Goal: Find specific page/section: Find specific page/section

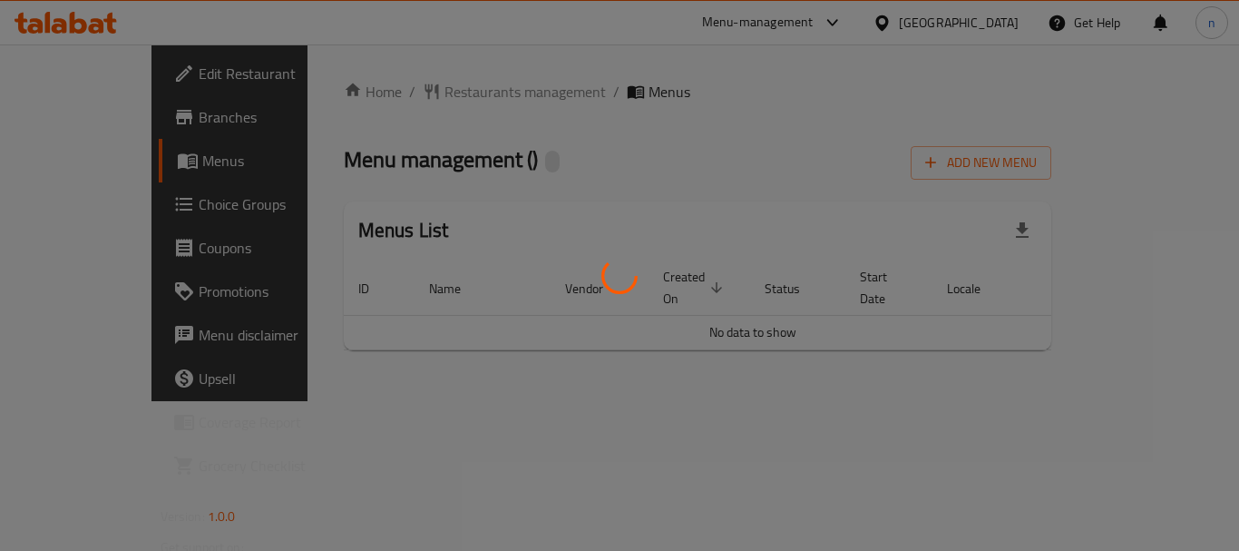
click at [452, 93] on div at bounding box center [619, 275] width 1239 height 551
click at [442, 92] on div at bounding box center [619, 275] width 1239 height 551
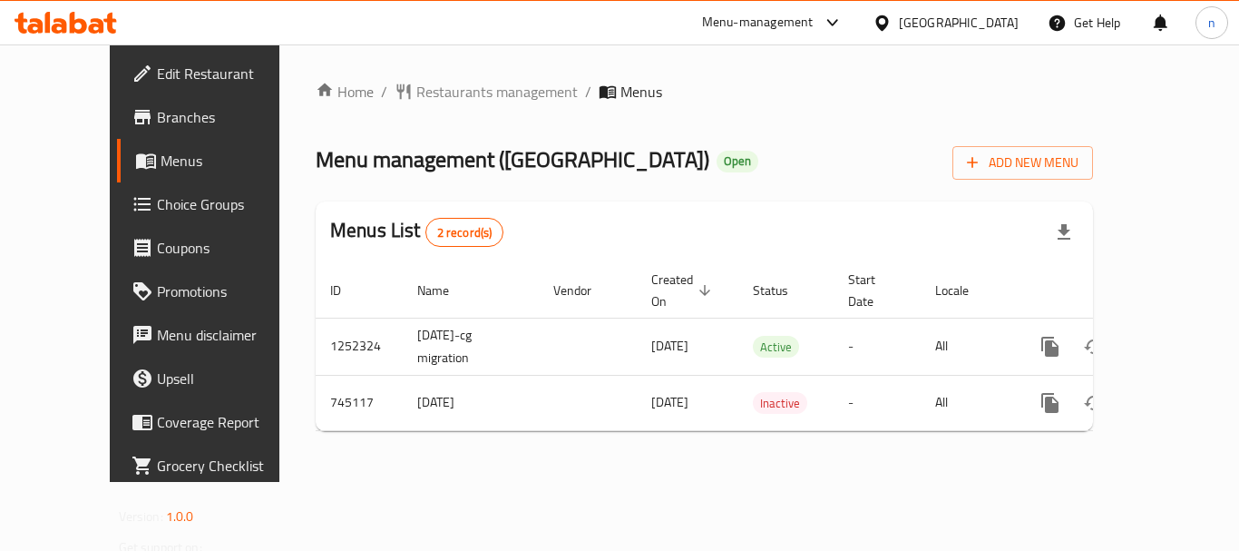
click at [442, 92] on span "Restaurants management" at bounding box center [496, 92] width 161 height 22
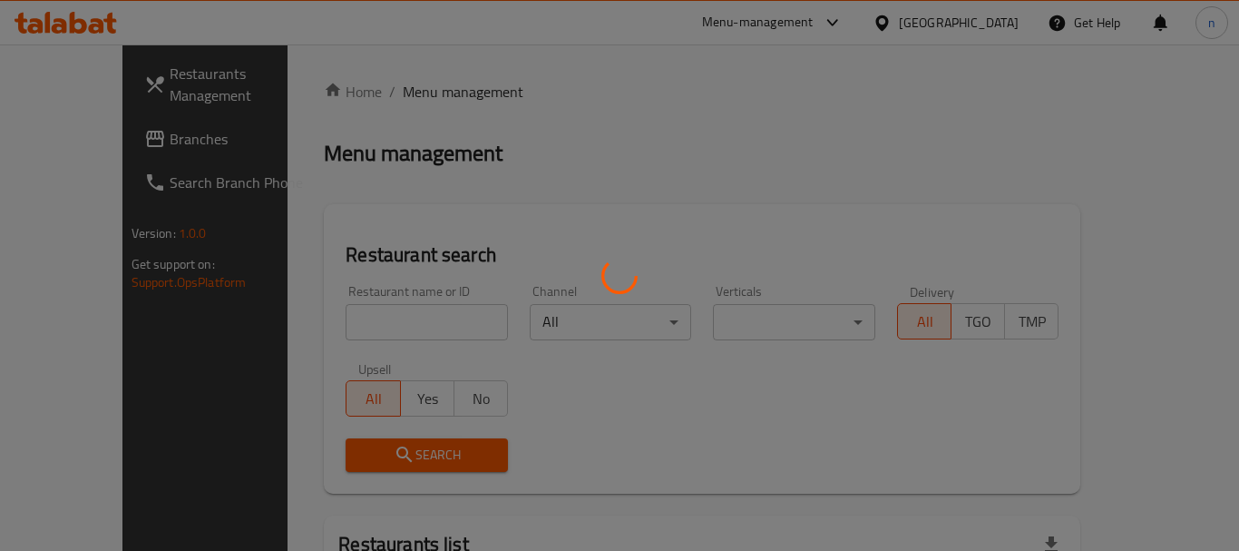
click at [442, 92] on div at bounding box center [619, 275] width 1239 height 551
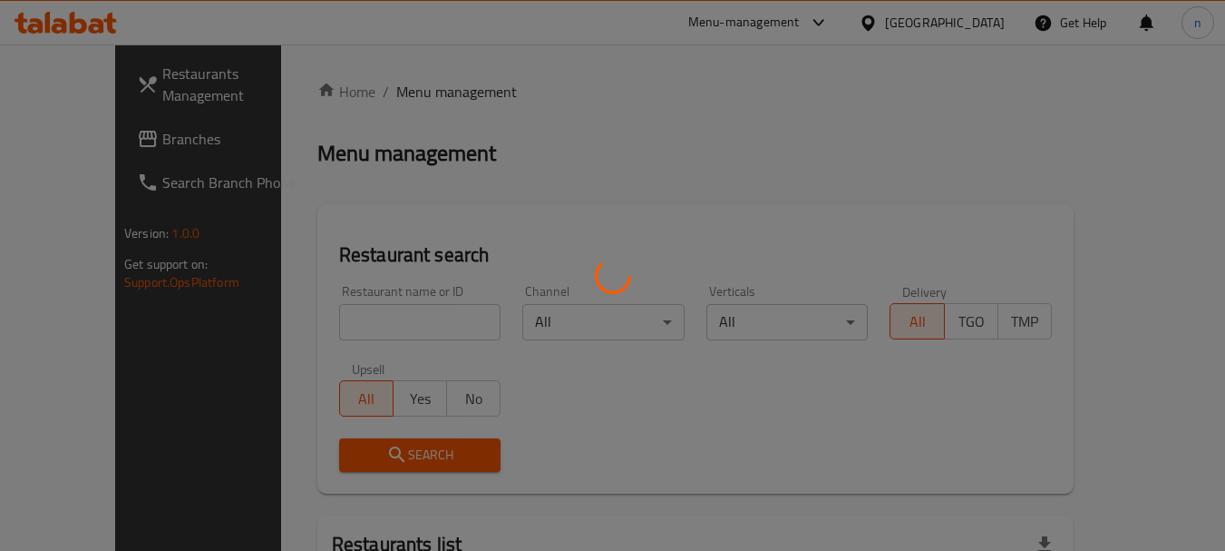
click at [353, 324] on div at bounding box center [612, 275] width 1225 height 551
click at [316, 334] on div at bounding box center [612, 275] width 1225 height 551
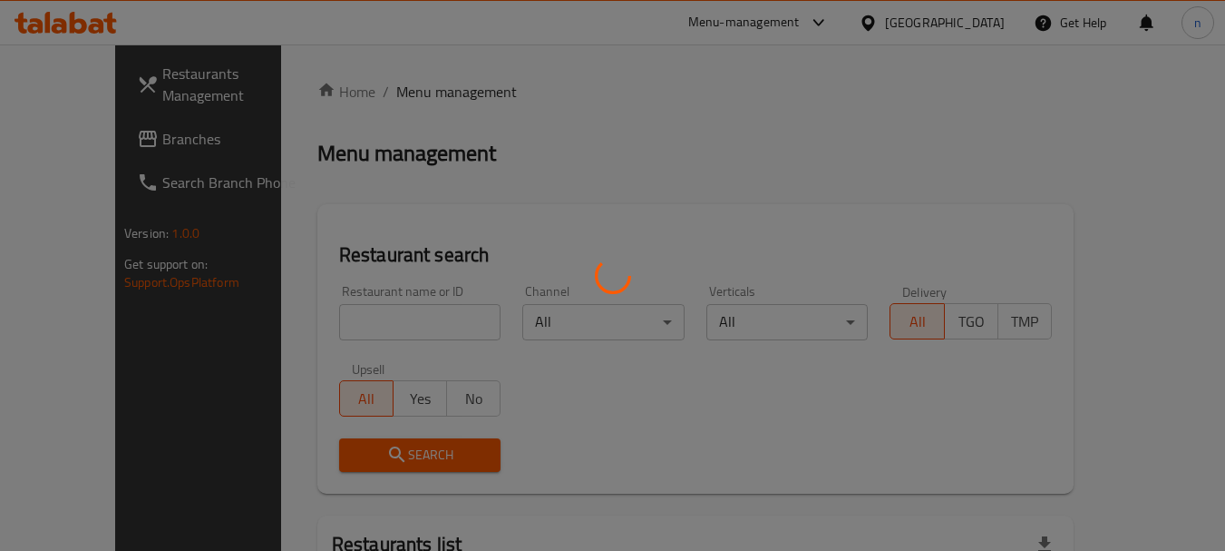
click at [311, 327] on div at bounding box center [612, 275] width 1225 height 551
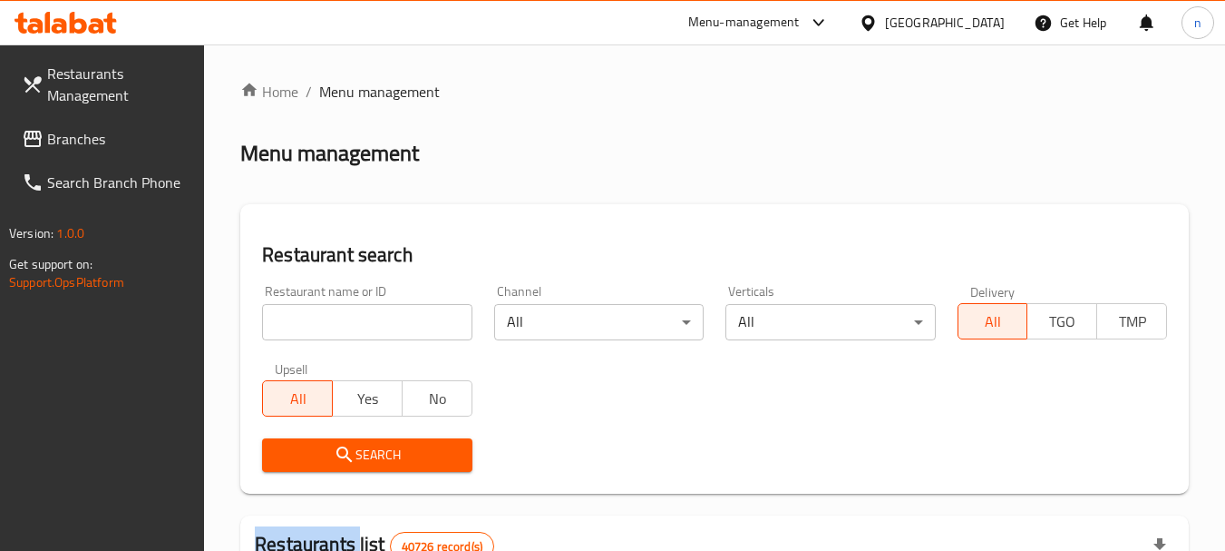
click at [311, 327] on div at bounding box center [612, 275] width 1225 height 551
click at [311, 327] on input "search" at bounding box center [367, 322] width 210 height 36
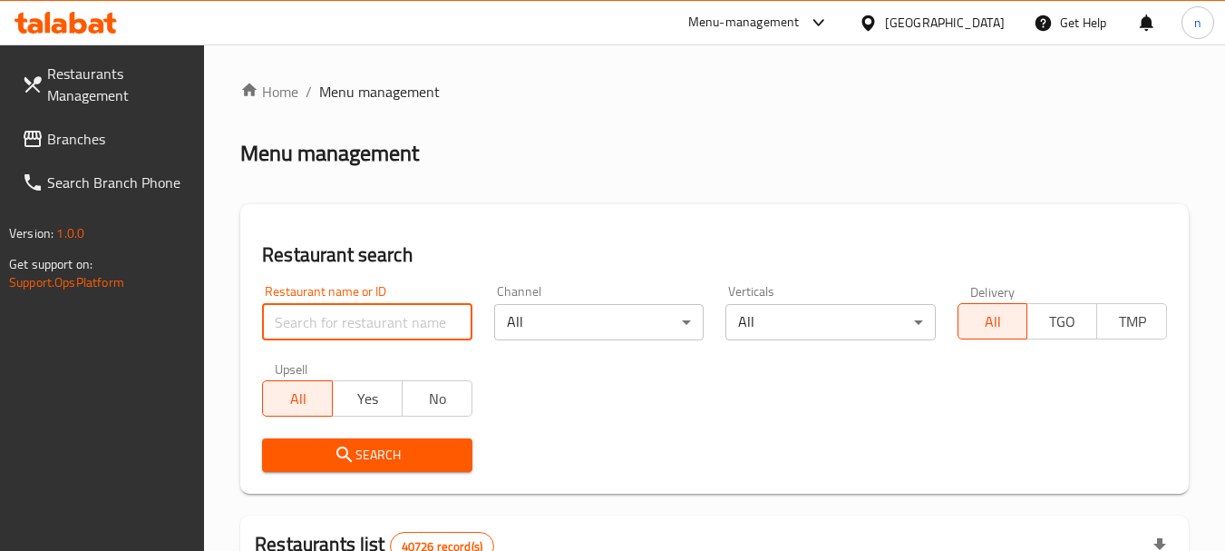
paste input "648316"
type input "648316"
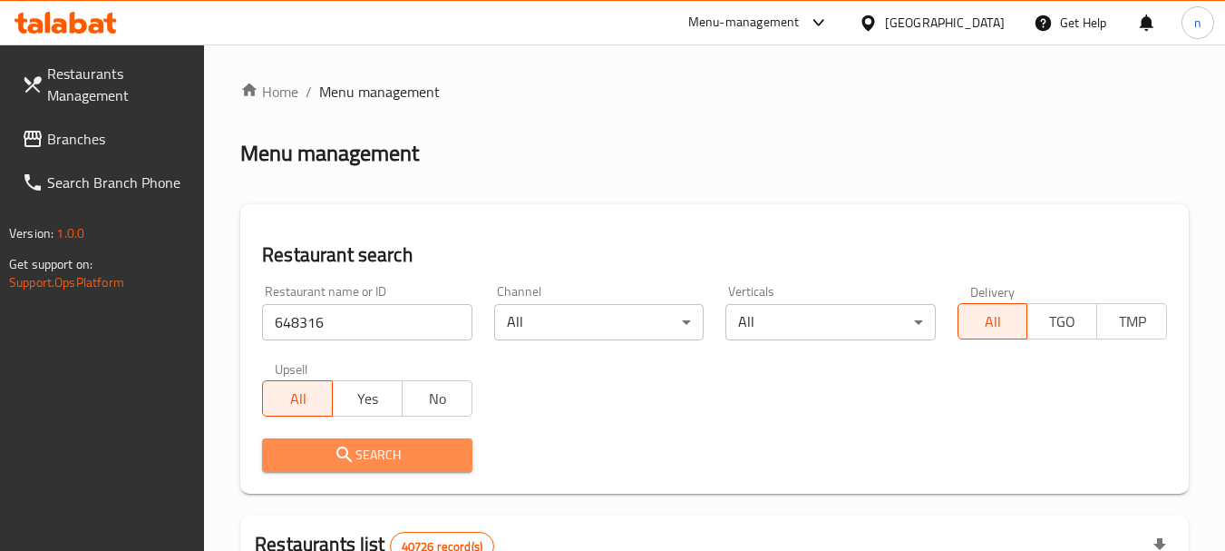
click at [339, 460] on icon "submit" at bounding box center [345, 454] width 22 height 22
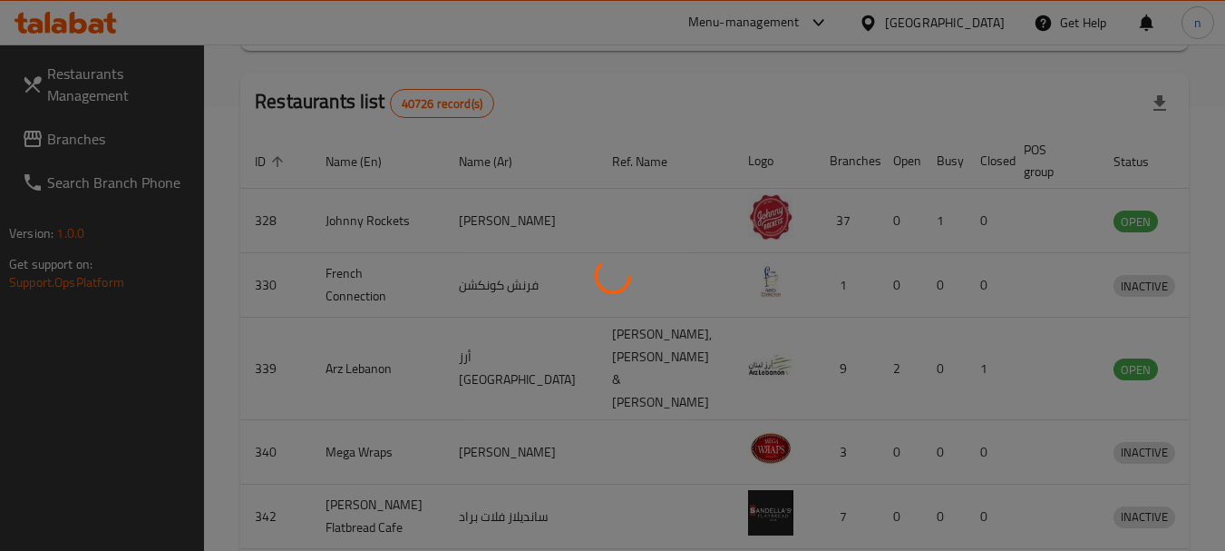
scroll to position [258, 0]
